Goal: Use online tool/utility: Utilize a website feature to perform a specific function

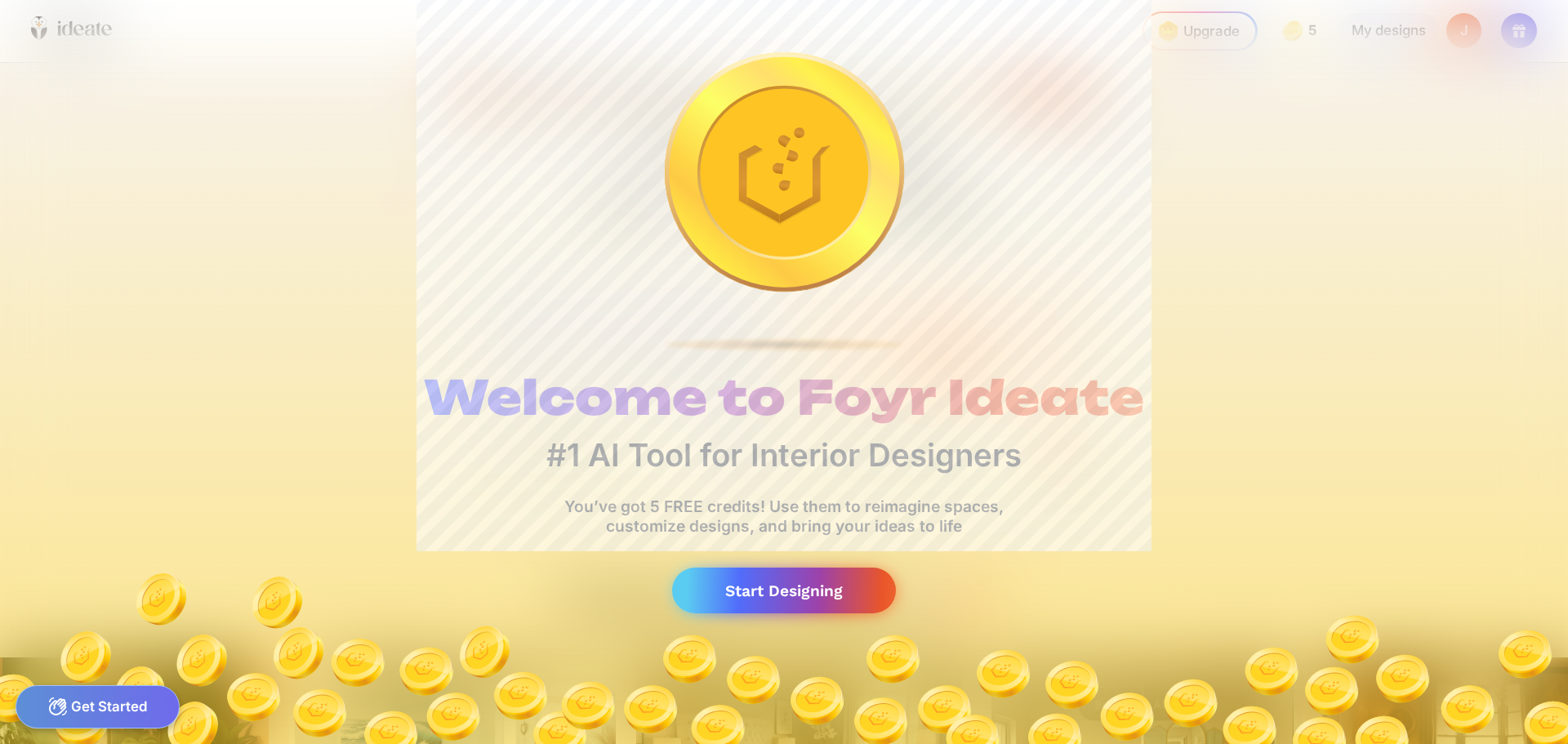
click at [764, 591] on div "Start Designing" at bounding box center [784, 590] width 224 height 46
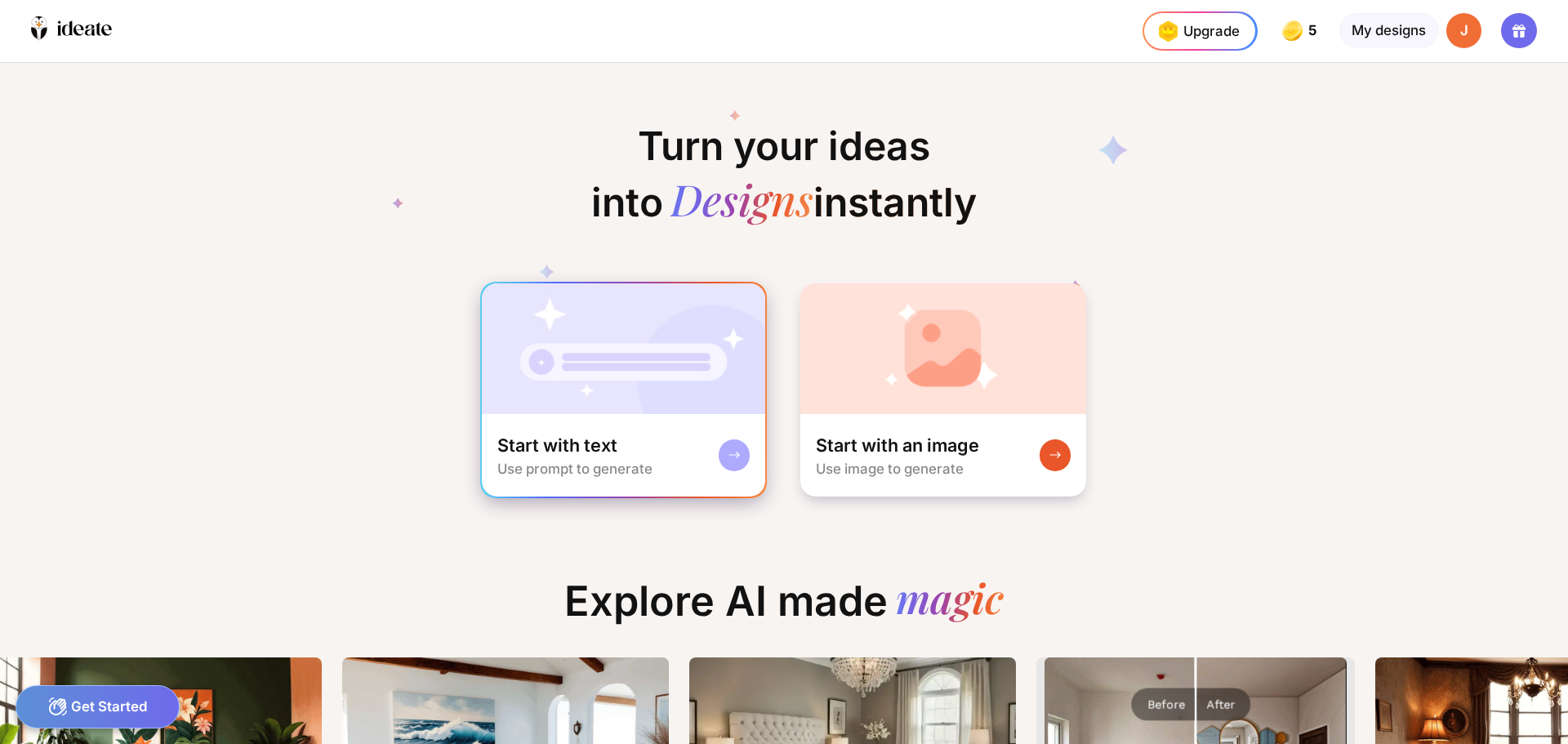
click at [560, 384] on img at bounding box center [624, 349] width 285 height 131
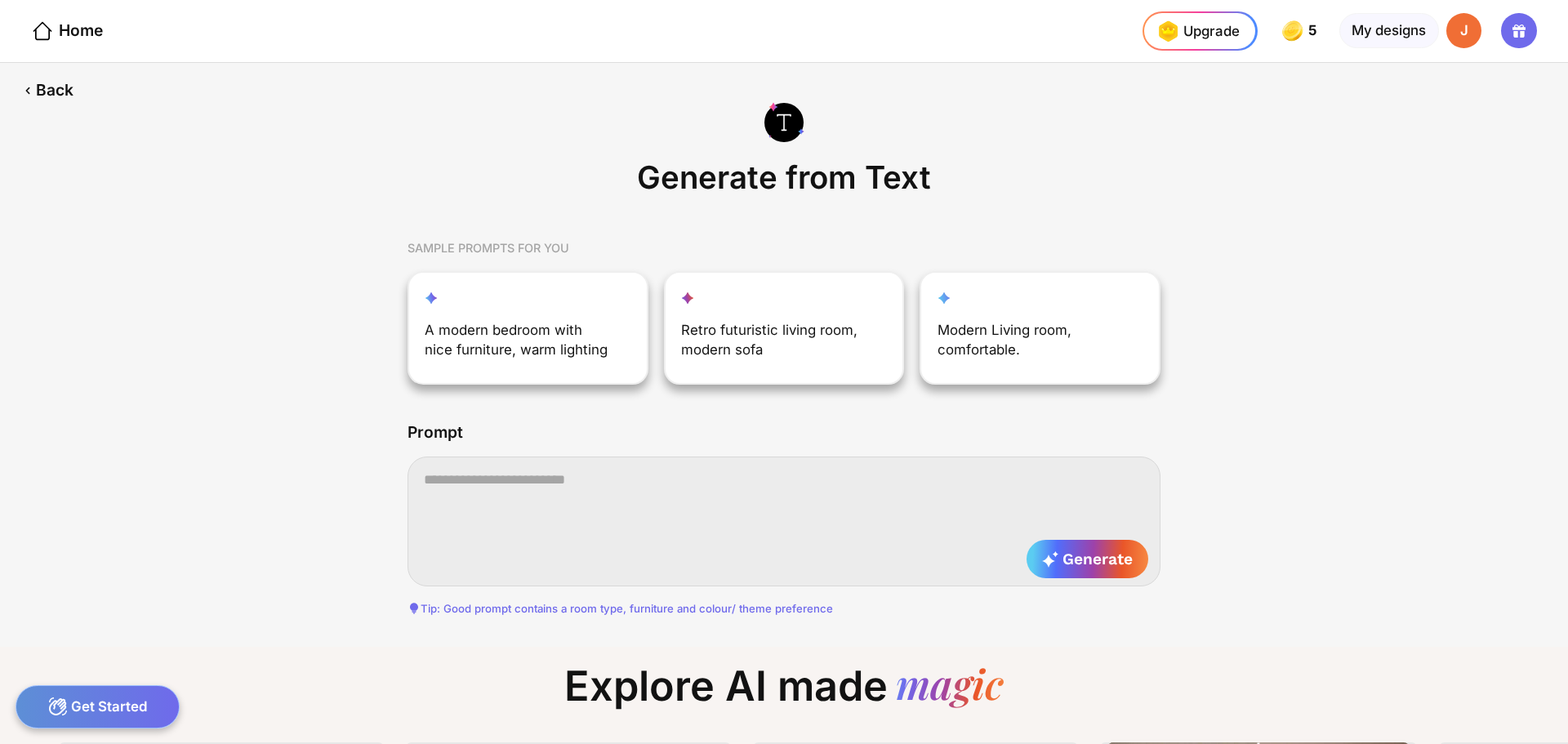
click at [581, 492] on textarea at bounding box center [784, 520] width 753 height 129
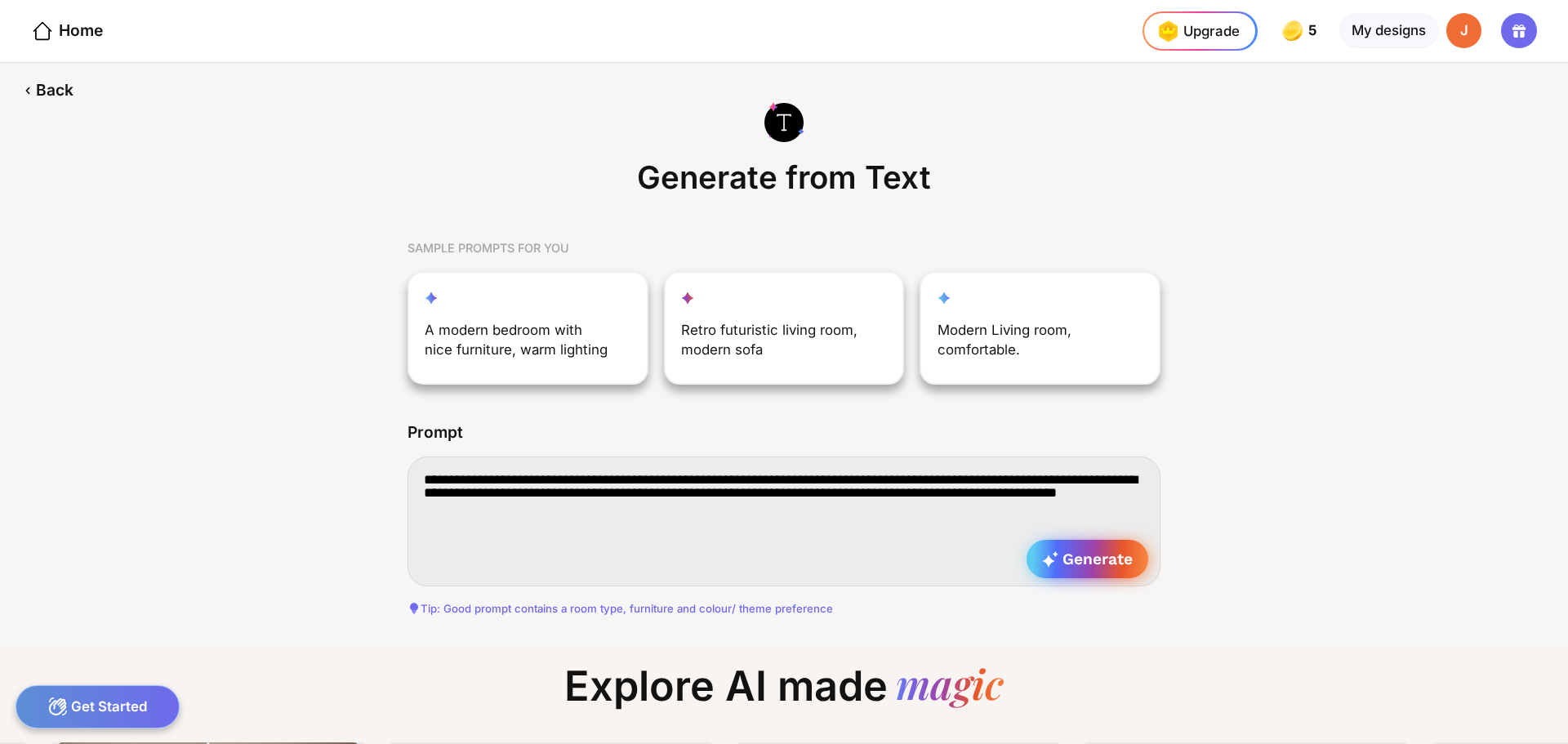
type textarea "**********"
click at [1119, 563] on span "Generate" at bounding box center [1088, 559] width 91 height 19
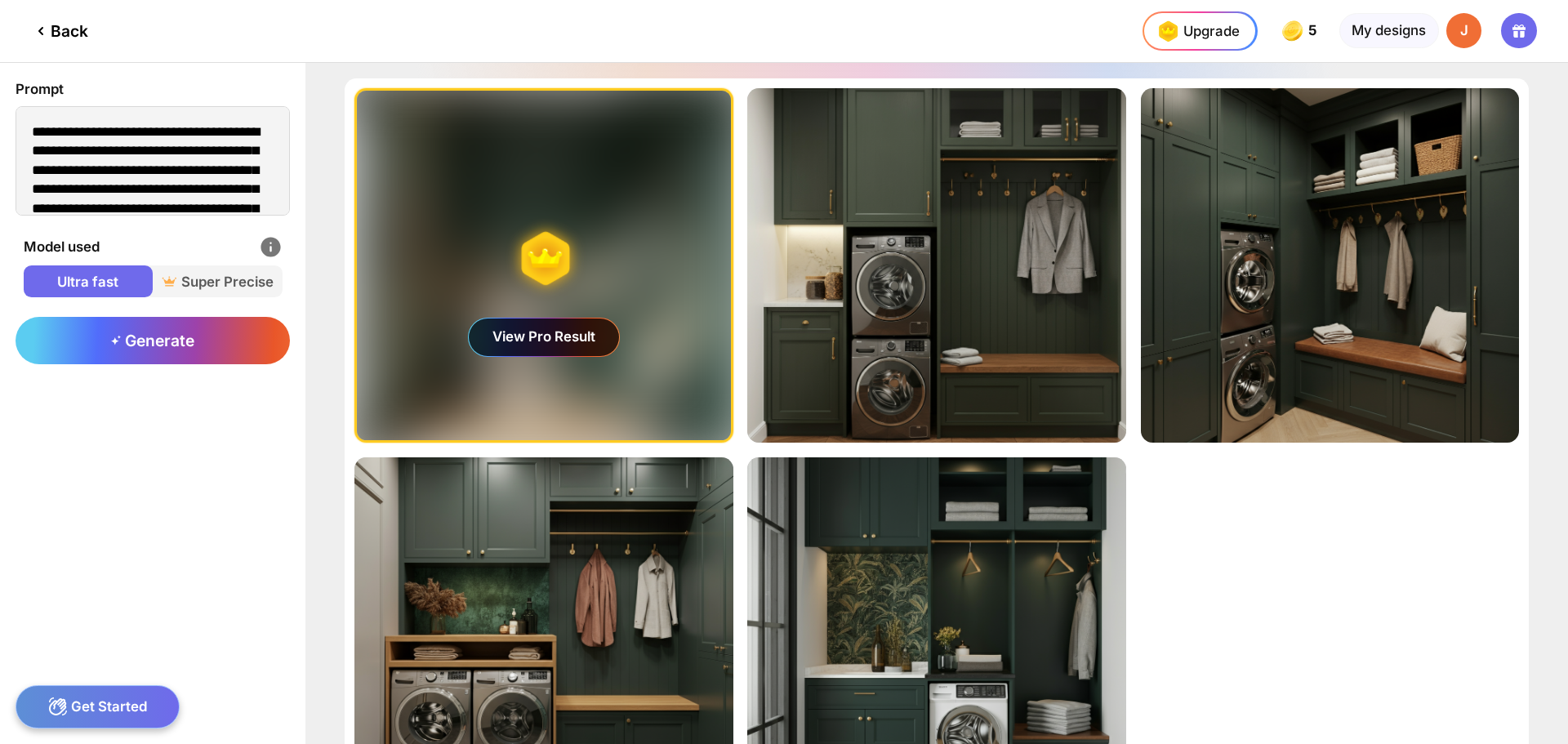
click at [522, 342] on div "View Pro Result" at bounding box center [544, 337] width 150 height 38
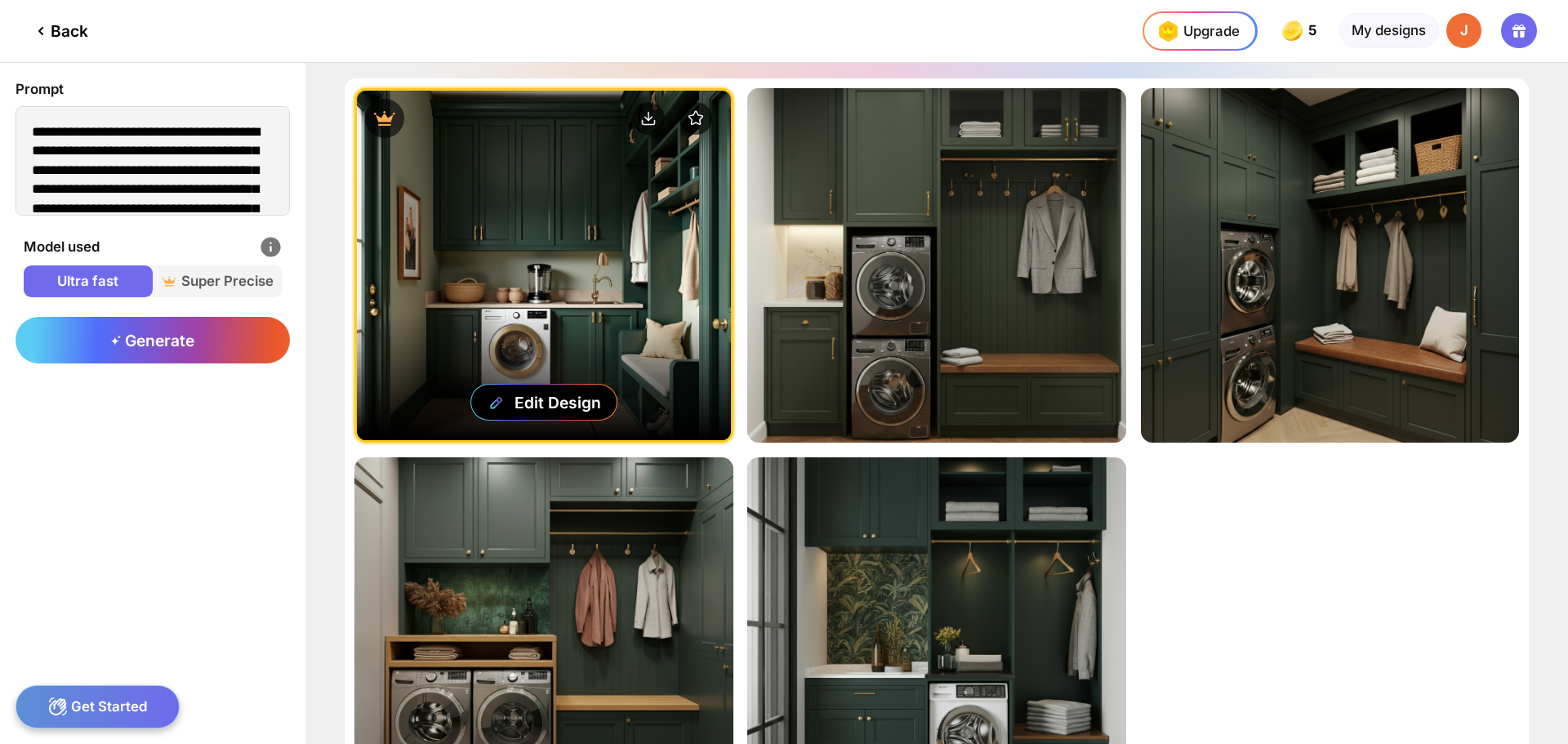
scroll to position [82, 0]
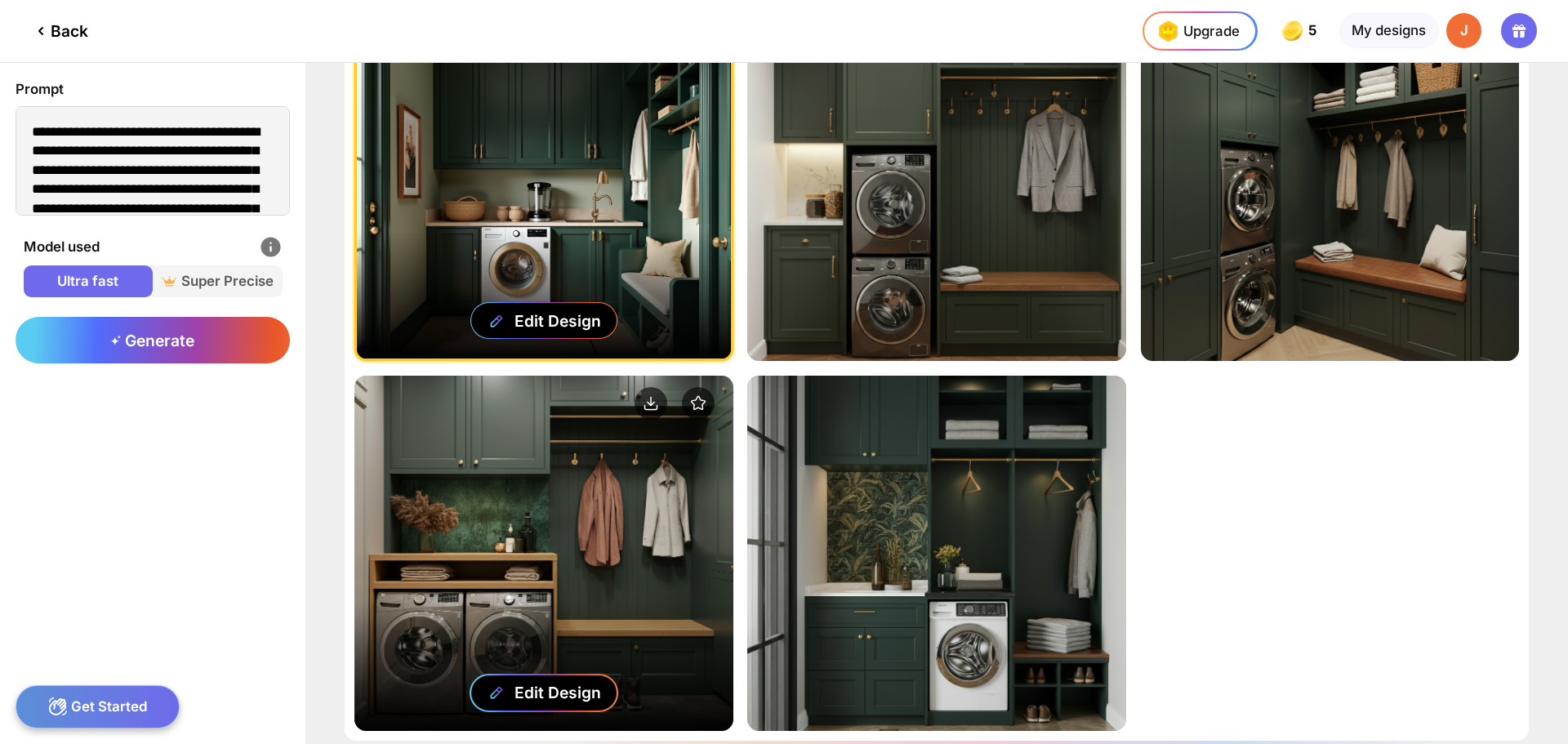
click at [521, 682] on div "Edit Design" at bounding box center [557, 692] width 86 height 20
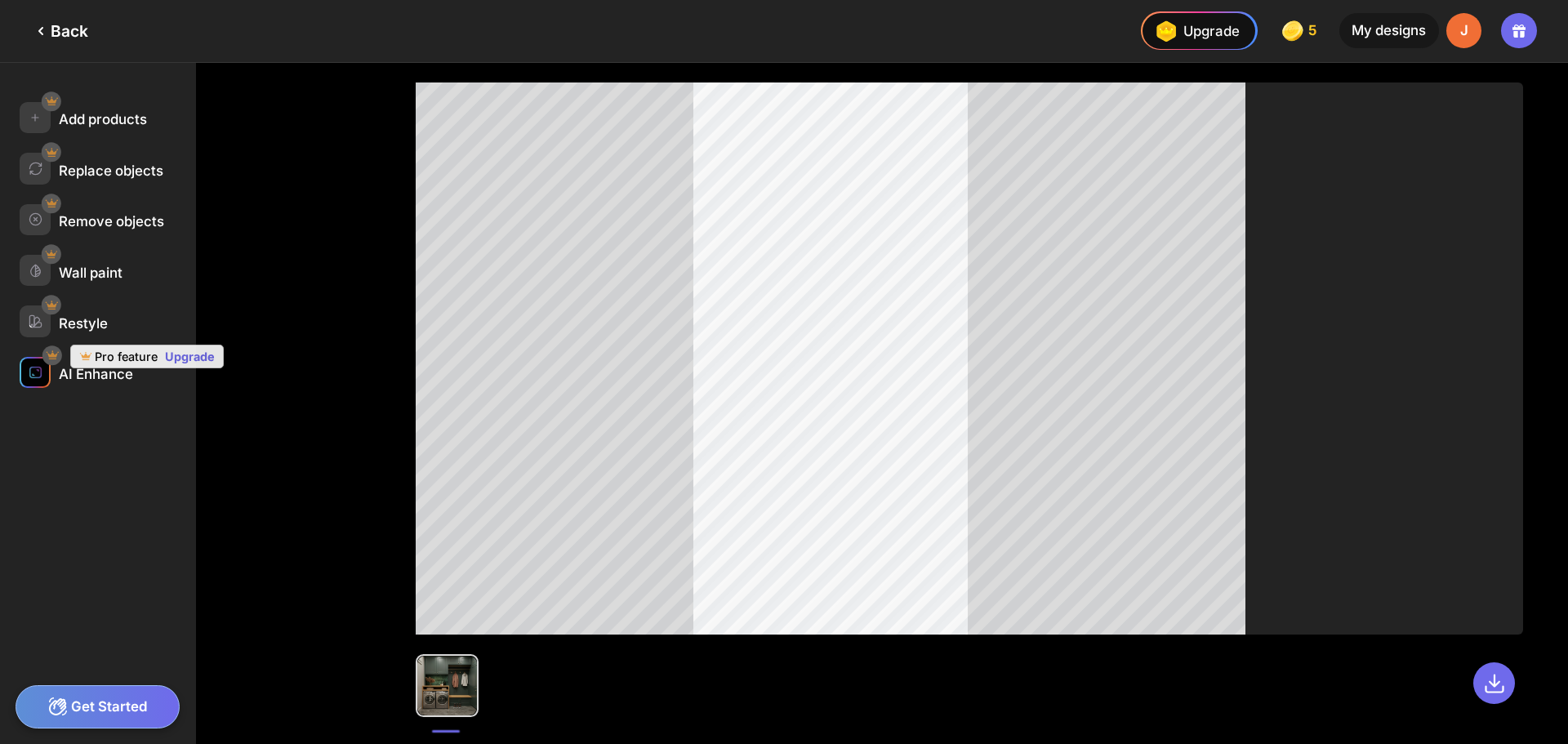
click at [51, 352] on icon at bounding box center [53, 355] width 14 height 14
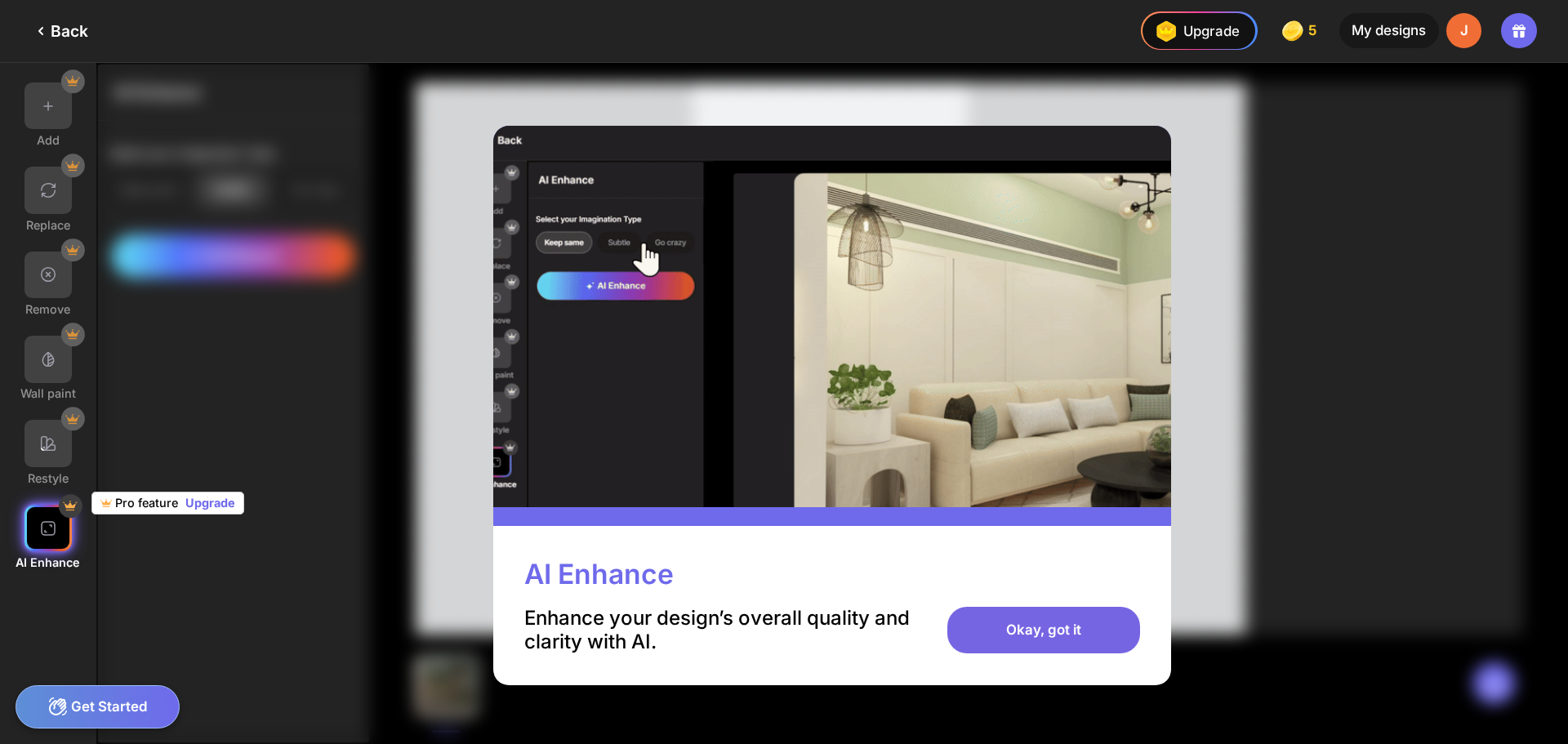
click at [976, 622] on div "Okay, got it" at bounding box center [1043, 630] width 192 height 47
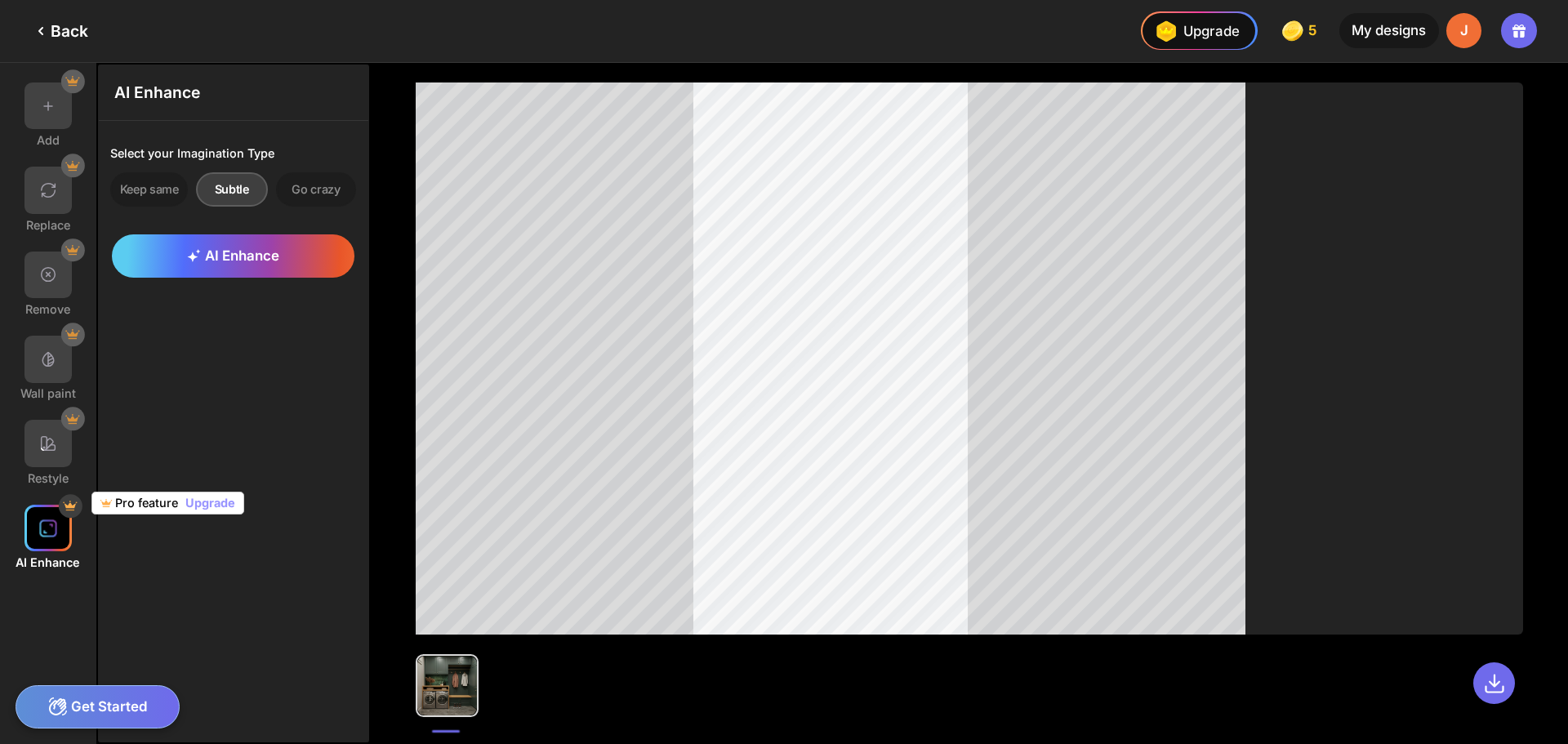
click at [197, 500] on span "Upgrade" at bounding box center [207, 502] width 56 height 14
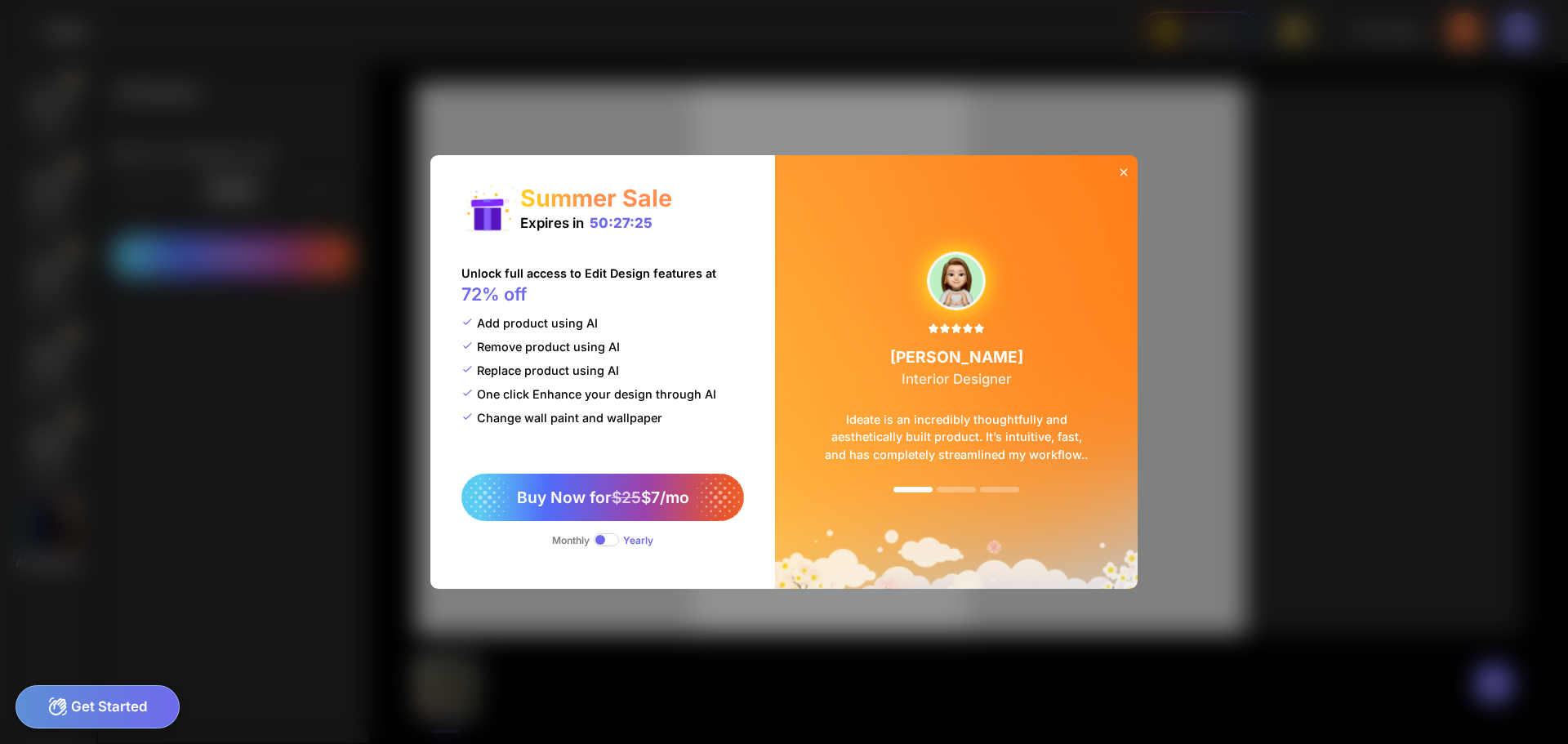
click at [607, 543] on span at bounding box center [607, 539] width 26 height 13
click at [1115, 169] on div at bounding box center [1123, 173] width 28 height 35
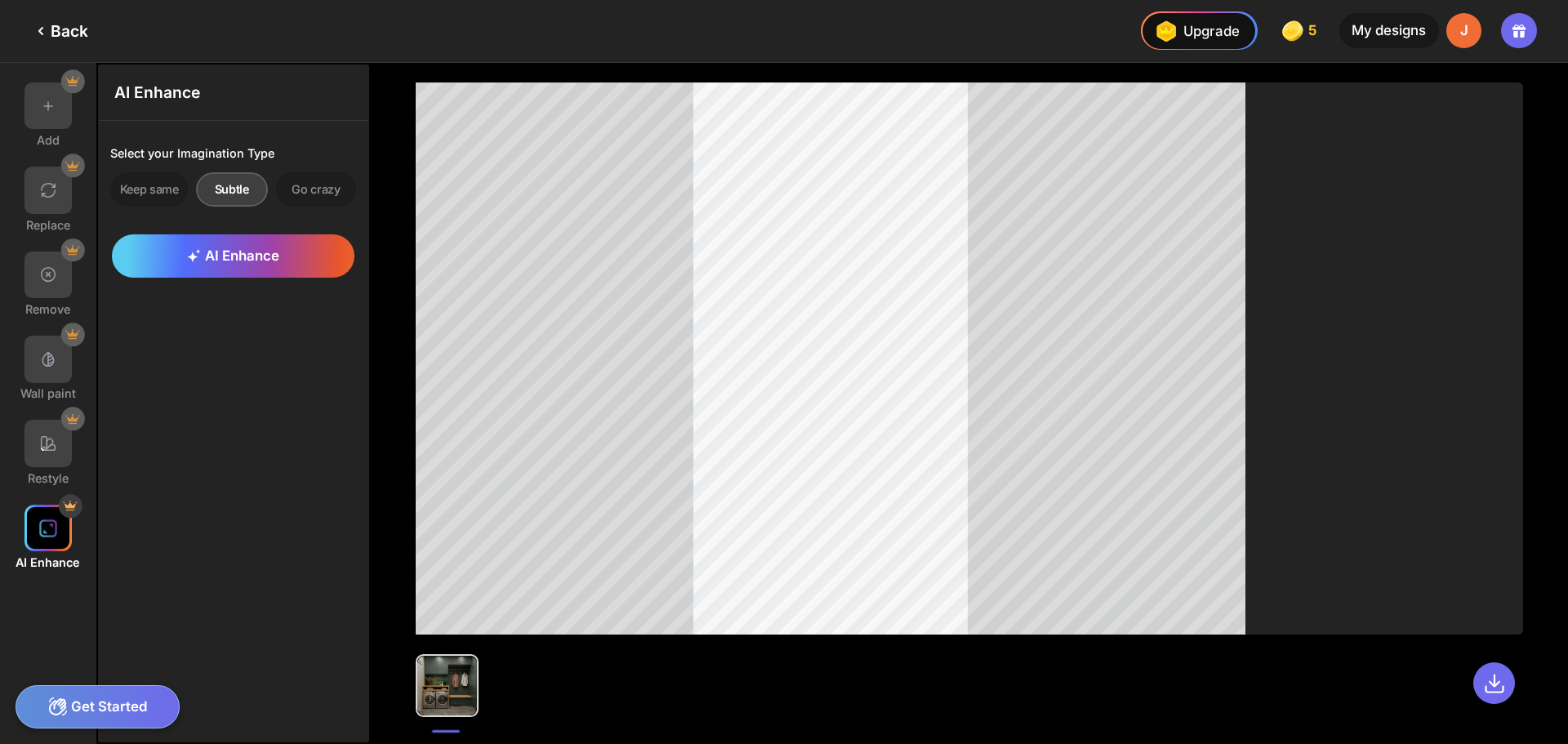
click at [220, 370] on div "AI Enhance Select your Imagination Type Keep same Subtle Go crazy AI Enhance" at bounding box center [233, 403] width 271 height 677
click at [50, 31] on icon at bounding box center [40, 31] width 20 height 20
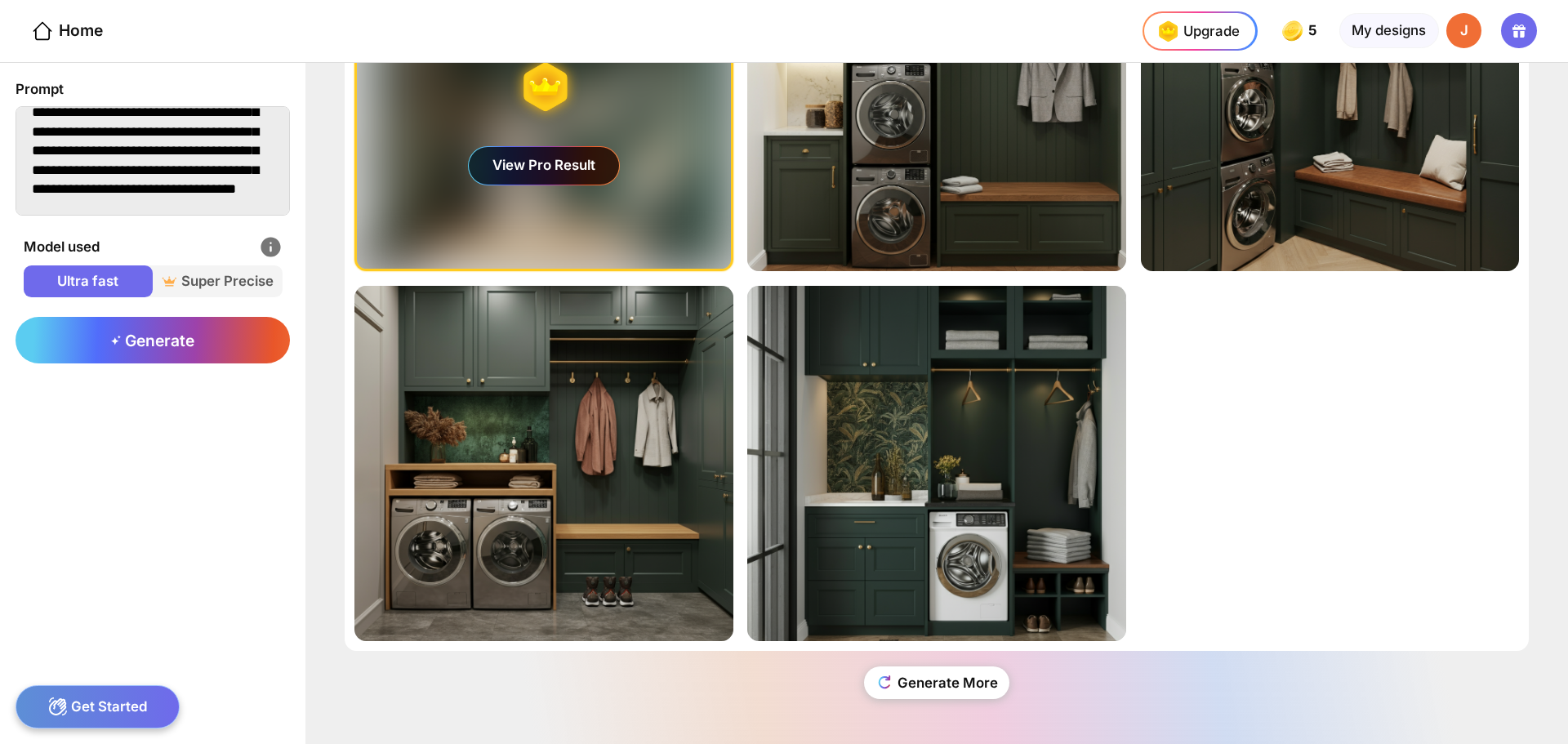
scroll to position [97, 0]
click at [125, 186] on textarea "**********" at bounding box center [152, 161] width 274 height 109
click at [97, 202] on textarea "**********" at bounding box center [152, 161] width 274 height 109
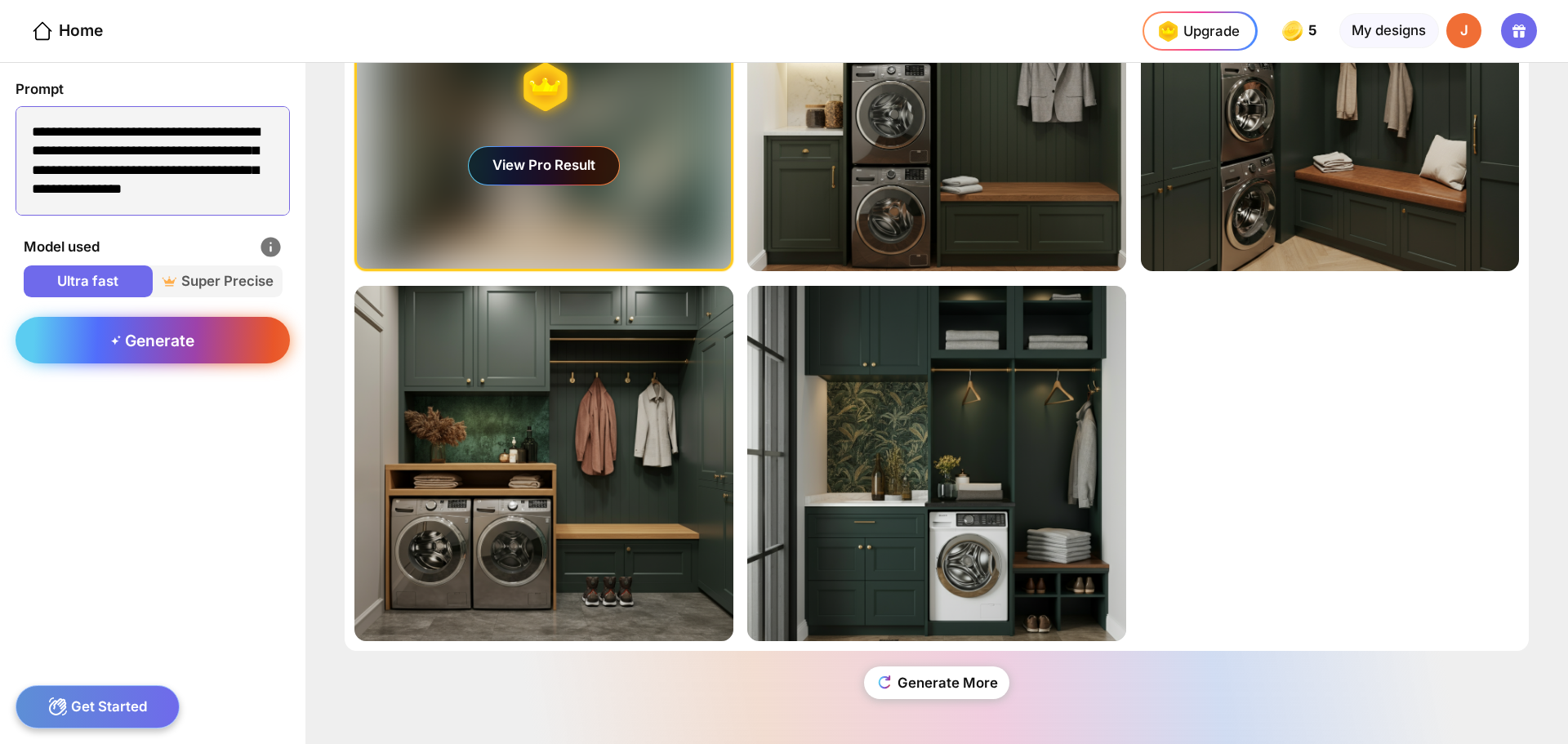
type textarea "**********"
click at [208, 334] on div "Generate" at bounding box center [152, 340] width 274 height 47
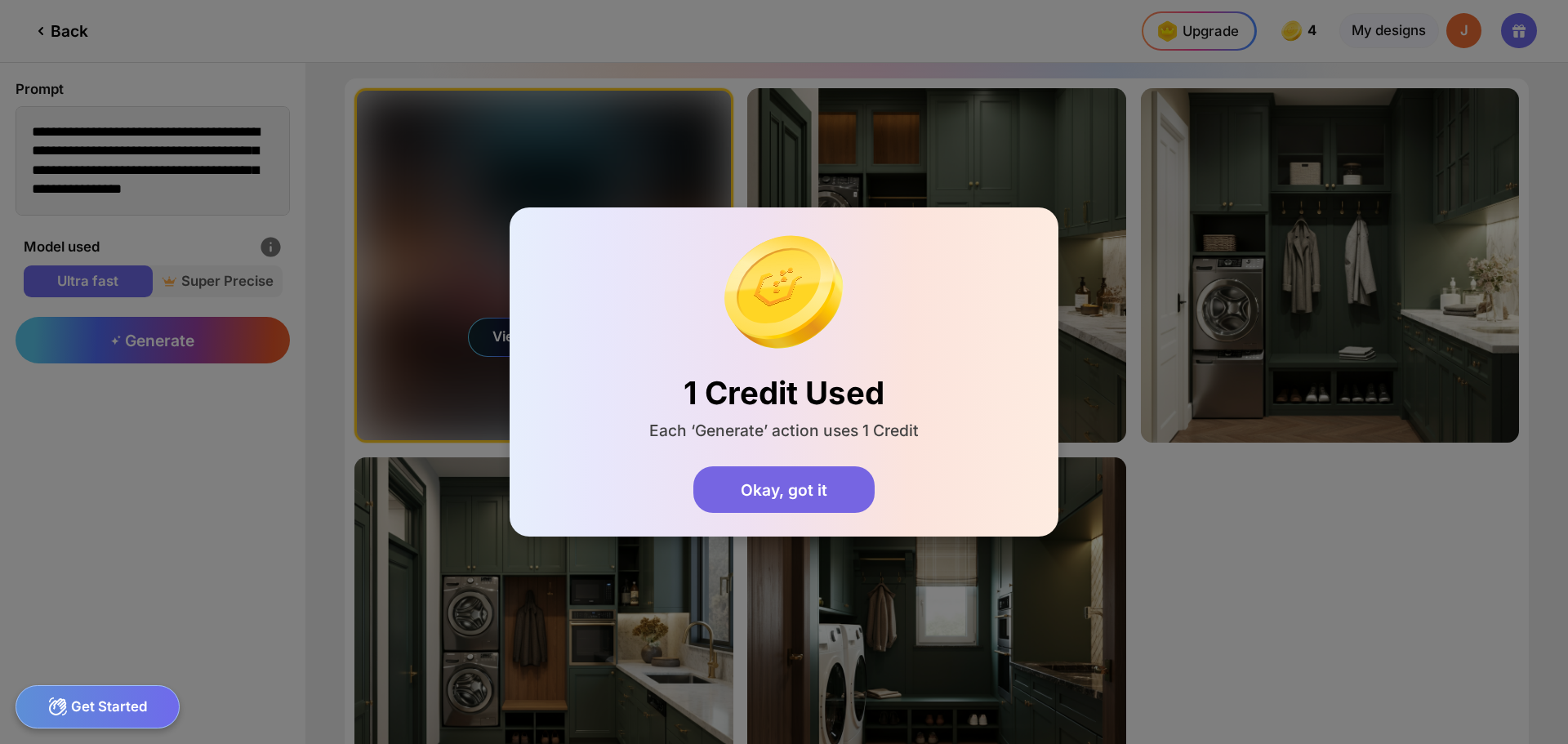
click at [819, 492] on div "Okay, got it" at bounding box center [784, 489] width 180 height 47
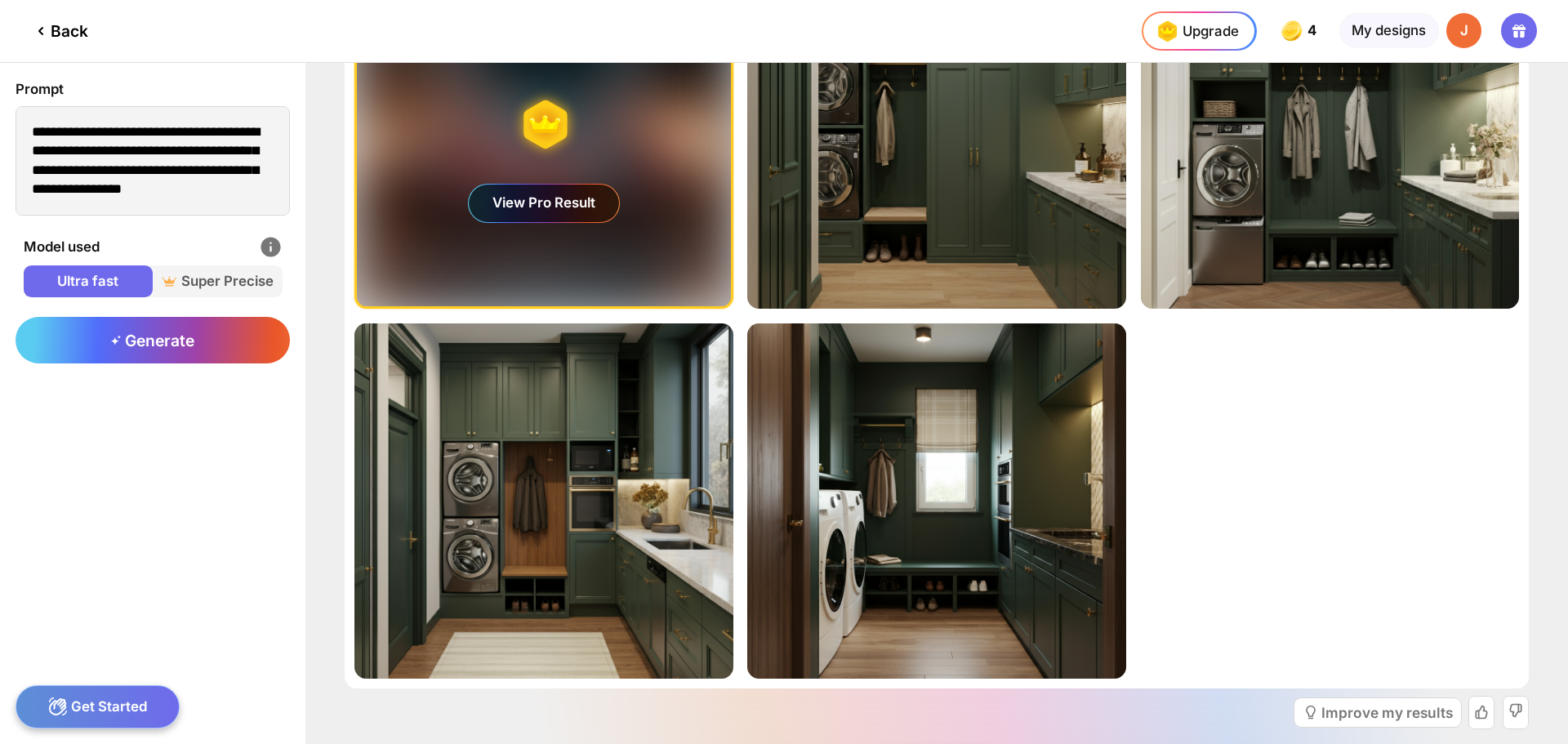
scroll to position [163, 0]
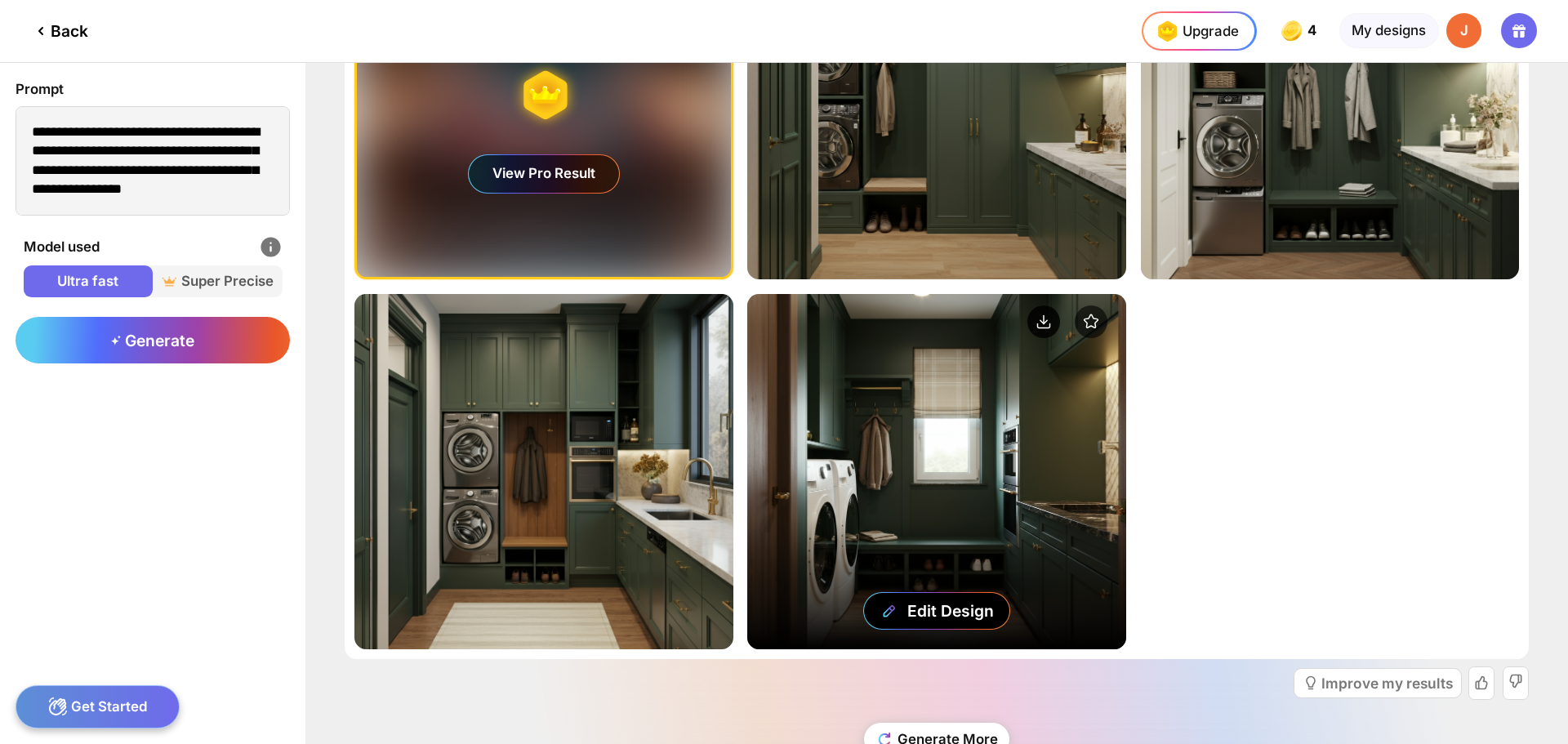
click at [1044, 319] on icon at bounding box center [1044, 319] width 0 height 9
